Goal: Transaction & Acquisition: Download file/media

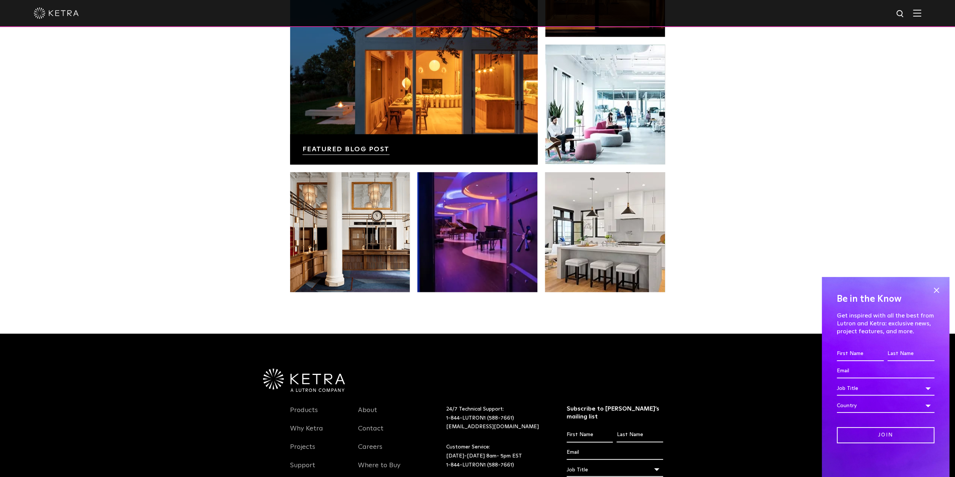
scroll to position [1577, 0]
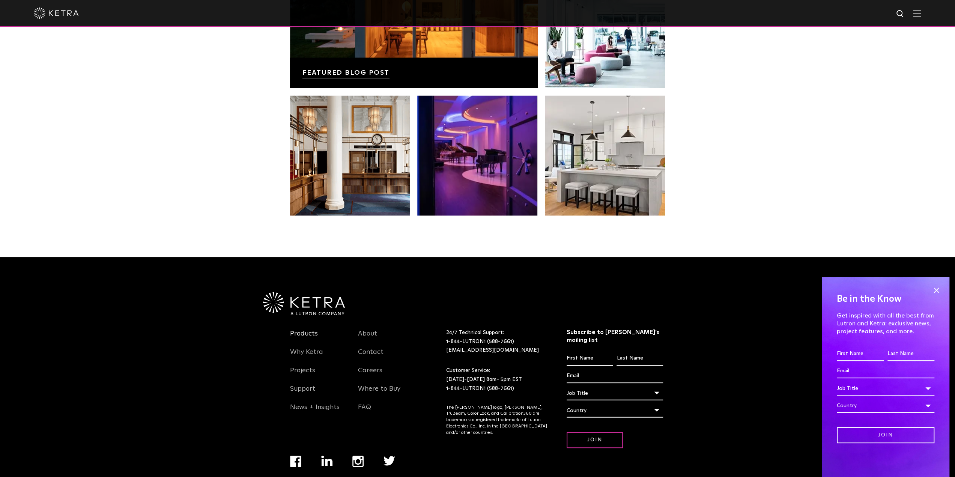
click at [298, 329] on link "Products" at bounding box center [304, 337] width 28 height 17
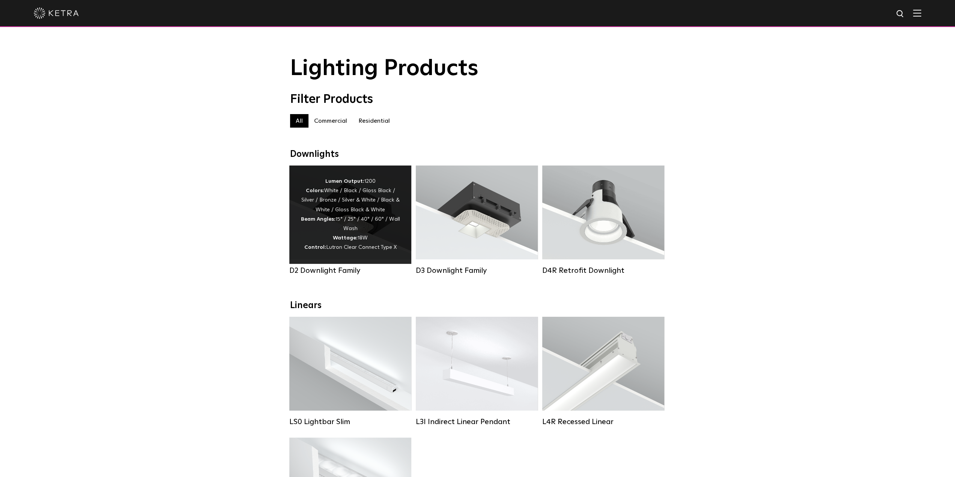
click at [373, 216] on div "Lumen Output: 1200 Colors: White / Black / Gloss Black / Silver / Bronze / Silv…" at bounding box center [350, 215] width 99 height 76
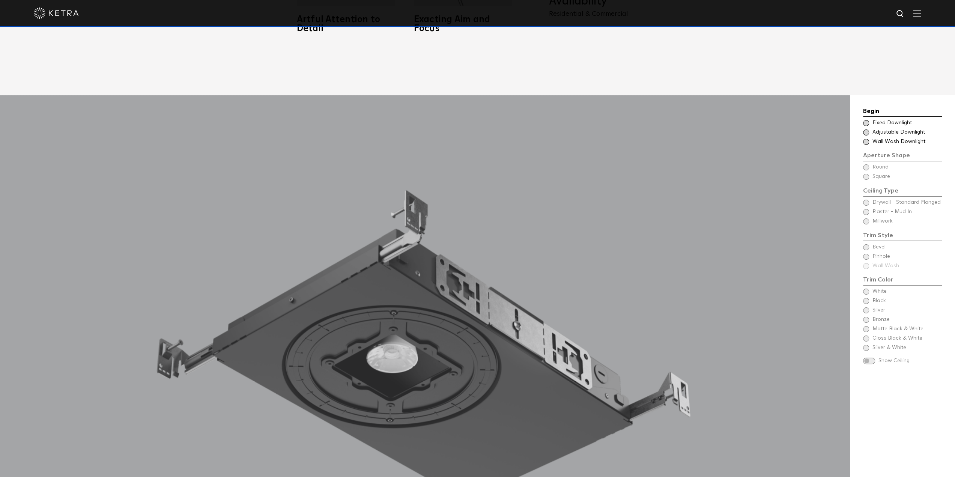
scroll to position [750, 0]
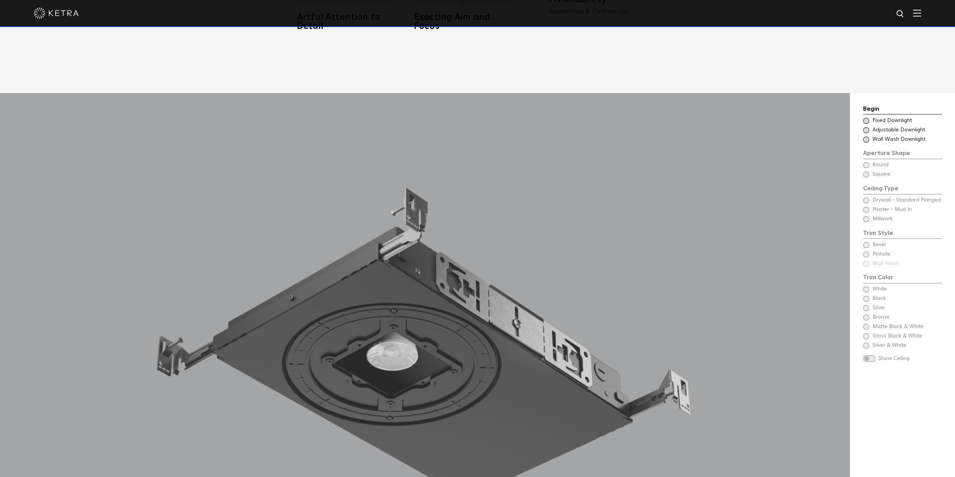
click at [865, 118] on span at bounding box center [866, 121] width 6 height 6
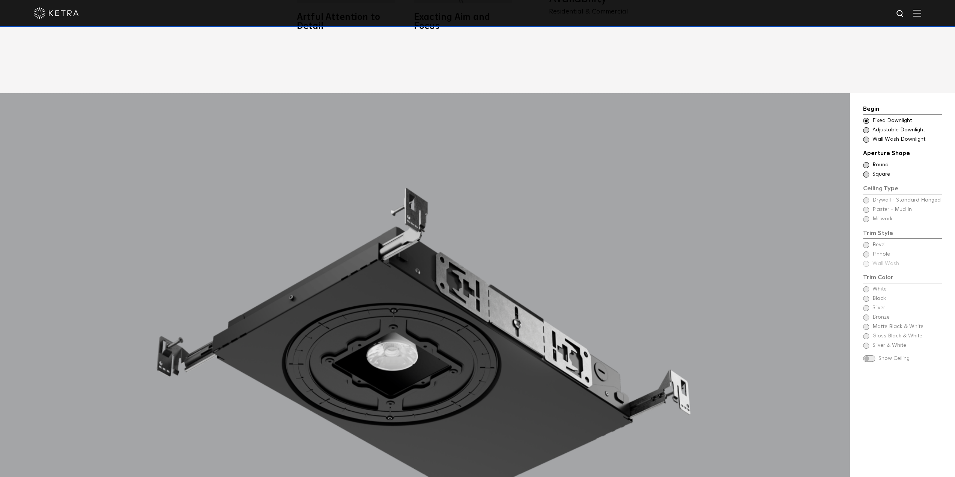
click at [868, 162] on span at bounding box center [866, 165] width 6 height 6
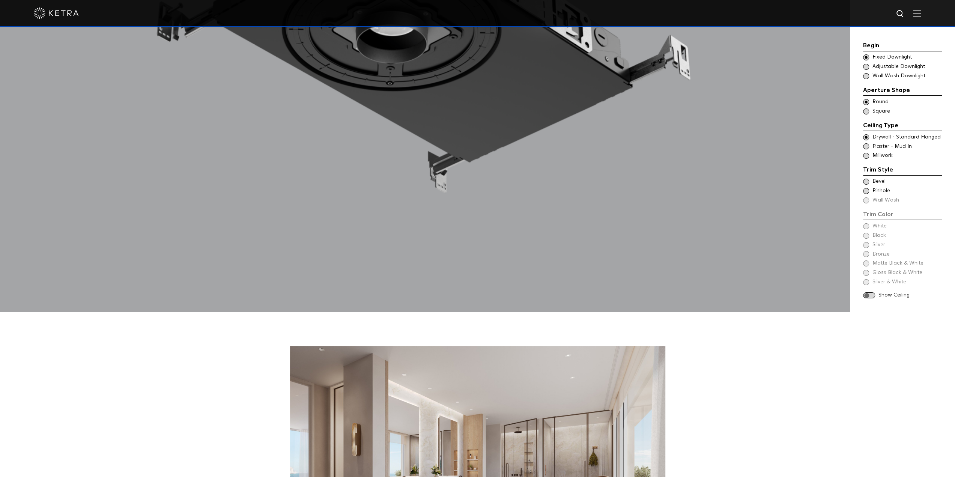
scroll to position [1088, 0]
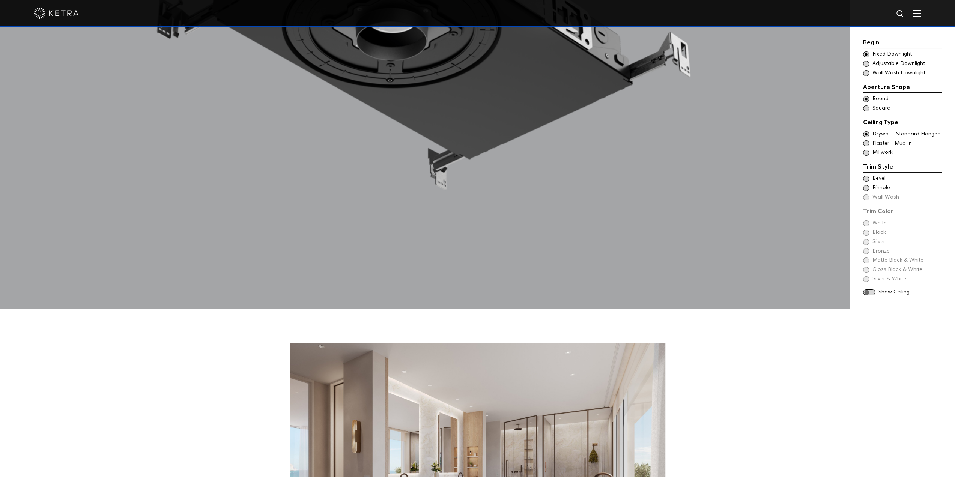
click at [866, 176] on span at bounding box center [866, 179] width 6 height 6
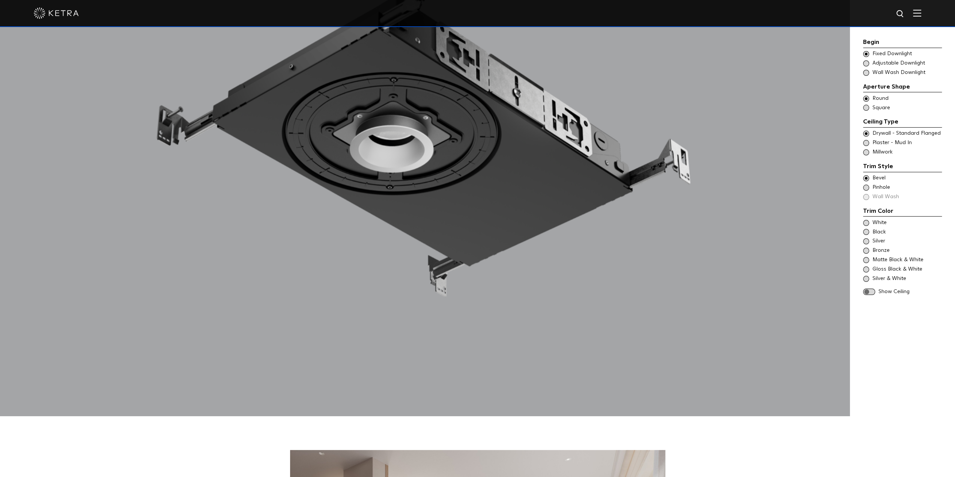
scroll to position [1125, 0]
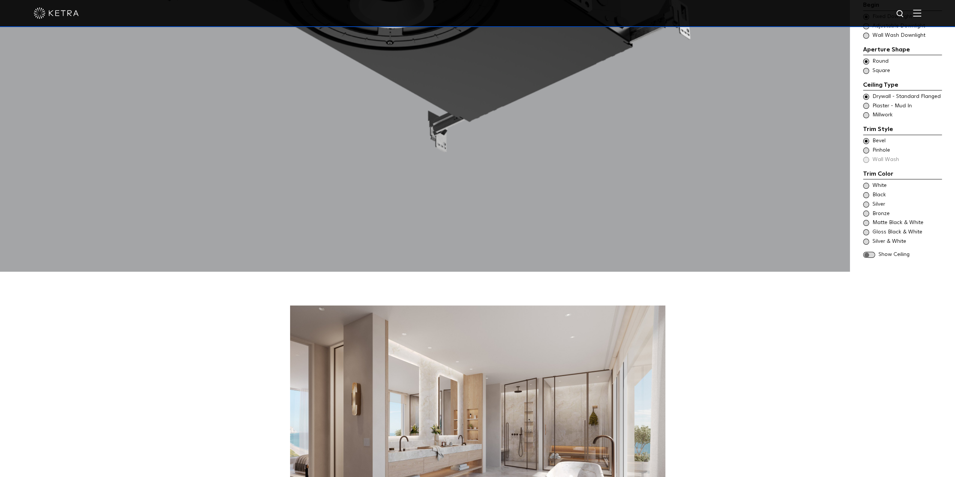
click at [875, 182] on span "White" at bounding box center [906, 186] width 69 height 8
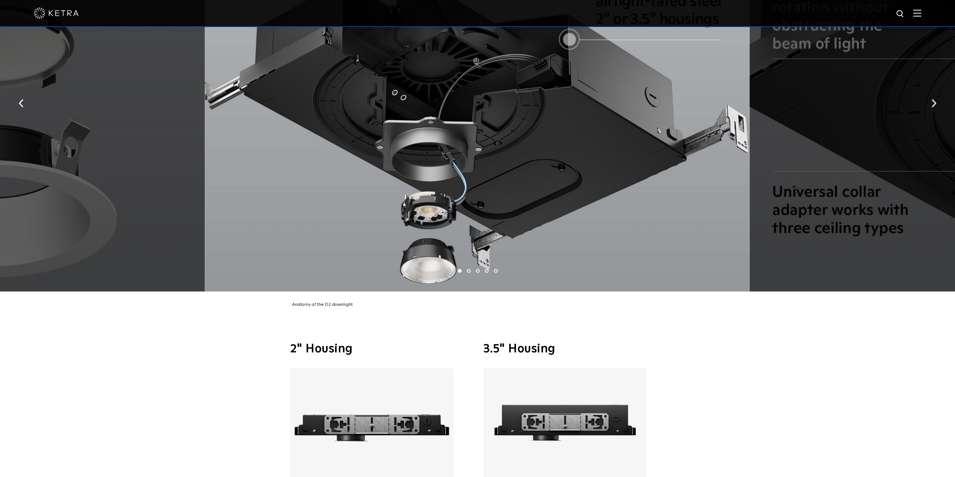
scroll to position [1951, 0]
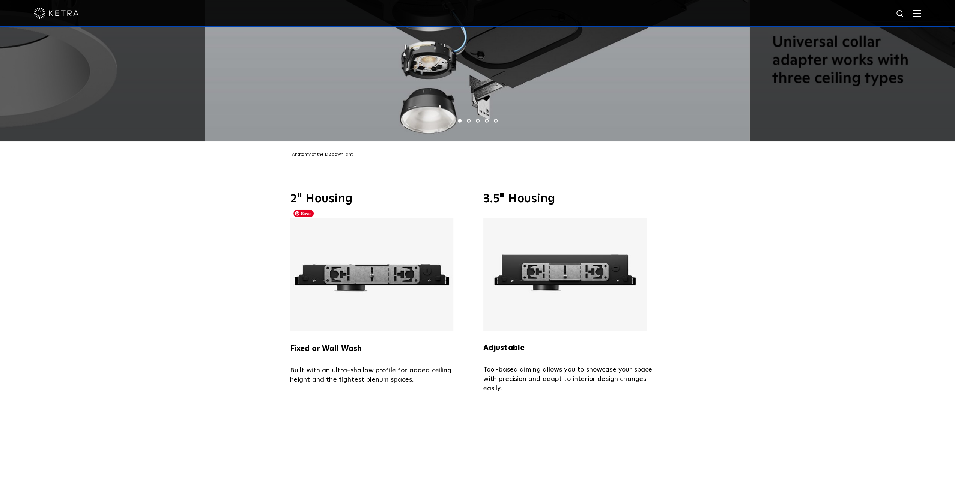
click at [403, 263] on img at bounding box center [371, 274] width 163 height 113
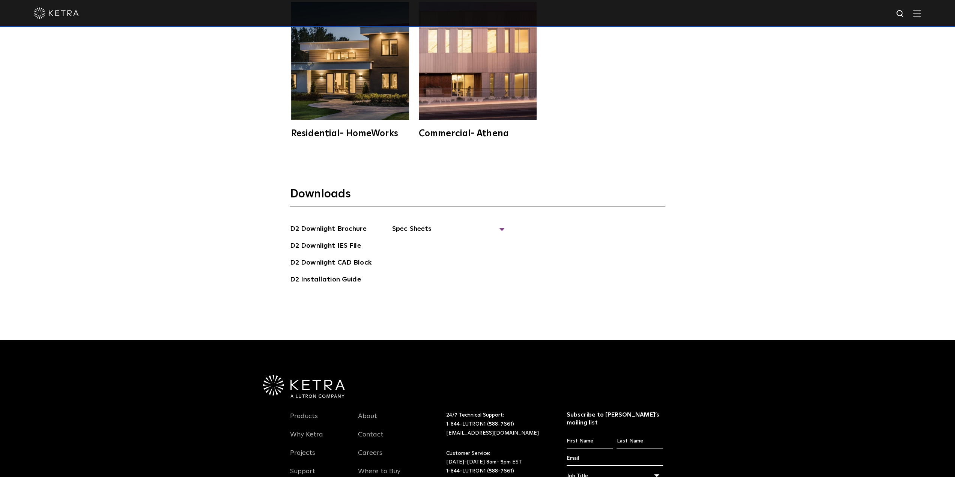
scroll to position [2439, 0]
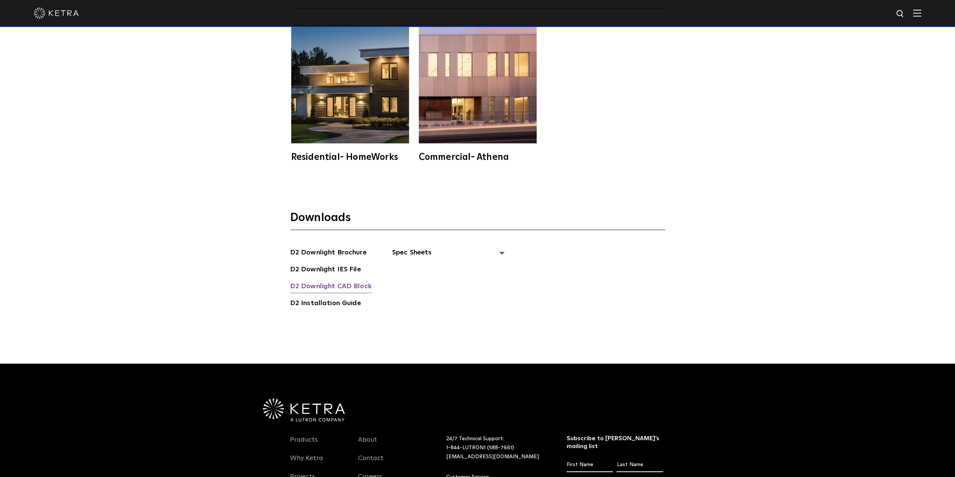
click at [356, 281] on link "D2 Downlight CAD Block" at bounding box center [330, 287] width 81 height 12
click at [804, 300] on div "Downloads D2 Downlight Brochure D2 Downlight IES File D2 [GEOGRAPHIC_DATA] D2 I…" at bounding box center [477, 274] width 955 height 177
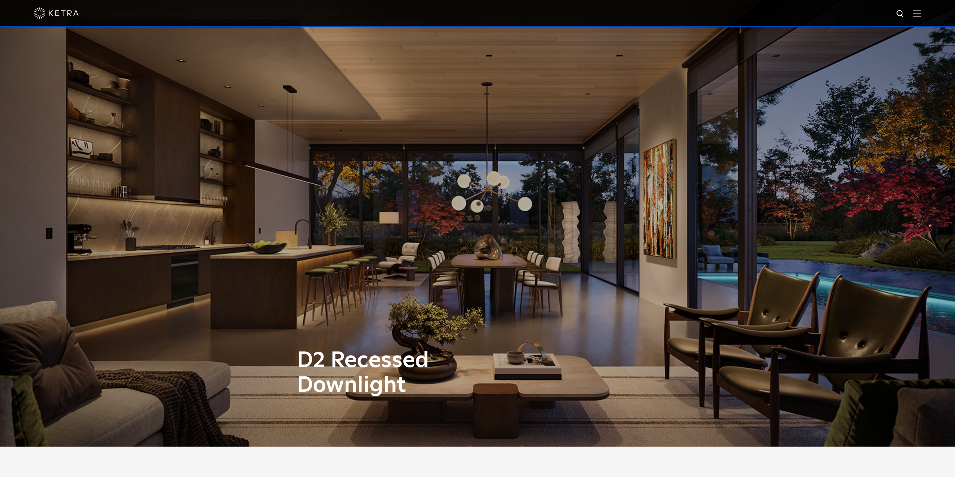
scroll to position [0, 0]
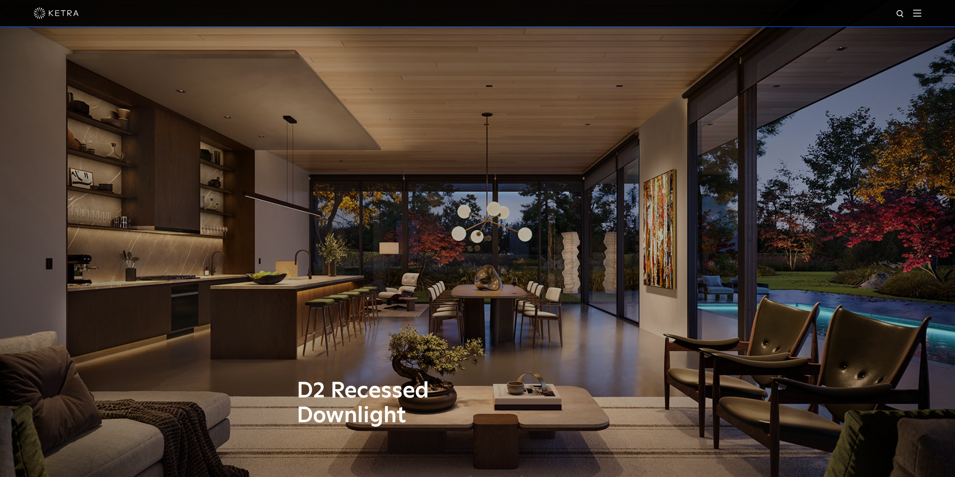
click at [921, 14] on img at bounding box center [917, 12] width 8 height 7
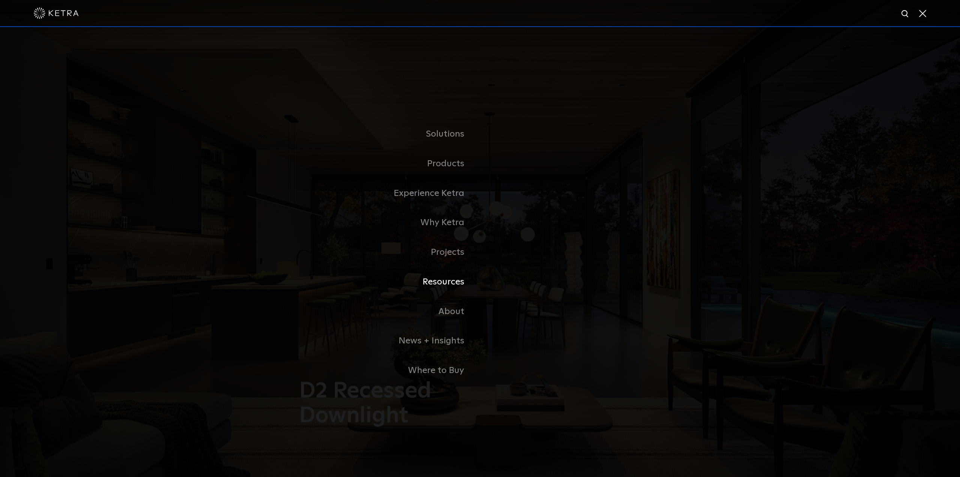
click at [443, 281] on link "Resources" at bounding box center [387, 282] width 188 height 30
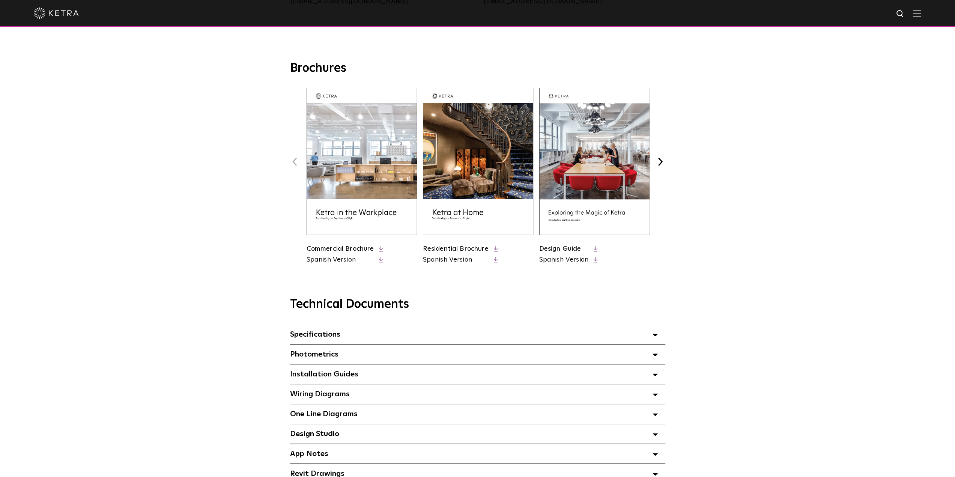
scroll to position [375, 0]
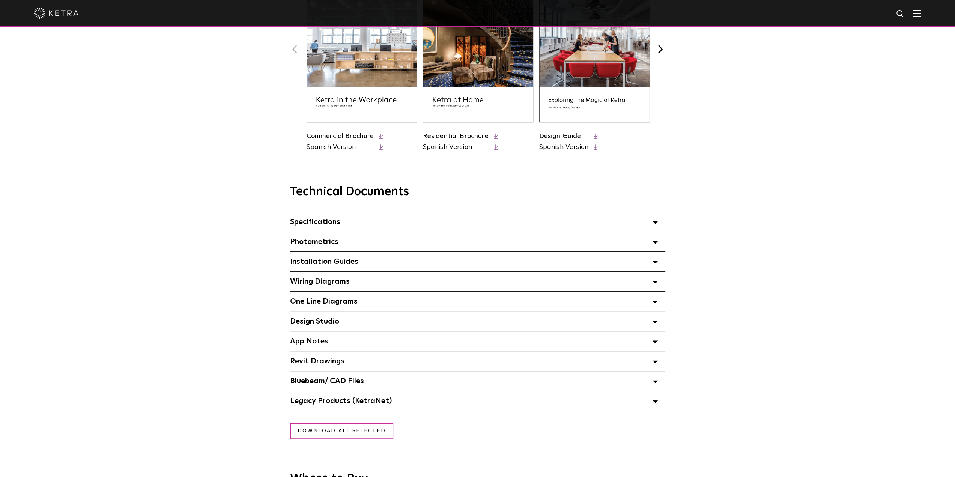
click at [344, 361] on div "Revit Drawings Select checkboxes to use the bulk download option below" at bounding box center [477, 361] width 375 height 20
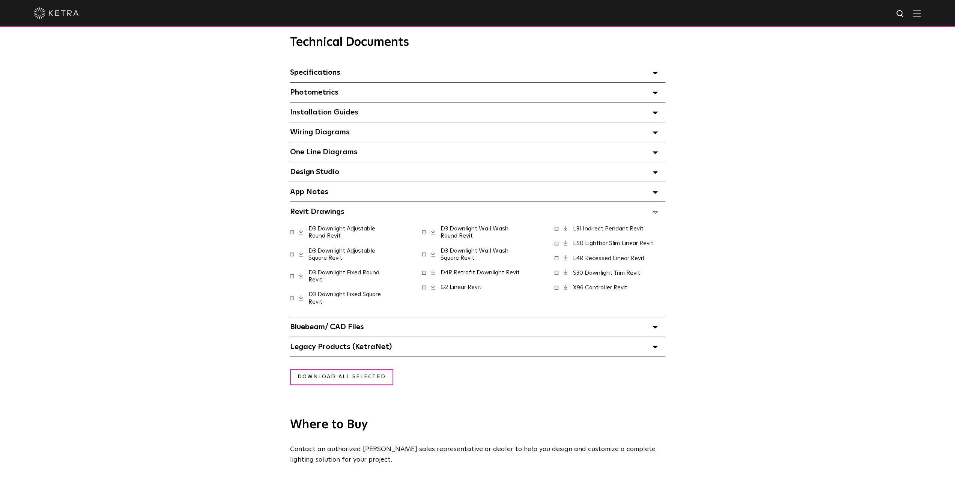
scroll to position [525, 0]
click at [303, 275] on link at bounding box center [304, 275] width 11 height 6
click at [931, 188] on div "Technical Documents Specifications Select checkboxes to use the bulk download o…" at bounding box center [477, 186] width 955 height 340
